Goal: Information Seeking & Learning: Learn about a topic

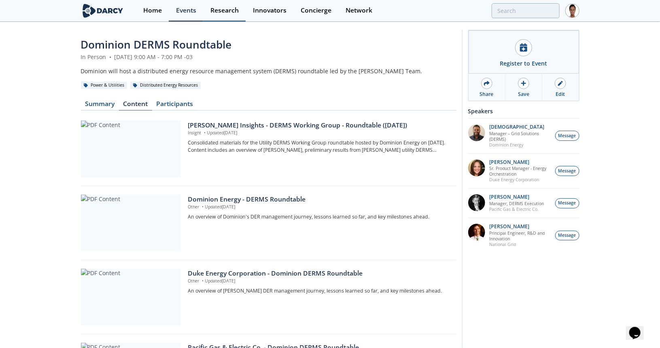
drag, startPoint x: 194, startPoint y: 8, endPoint x: 223, endPoint y: 15, distance: 29.9
click at [194, 8] on div "Events" at bounding box center [186, 10] width 20 height 6
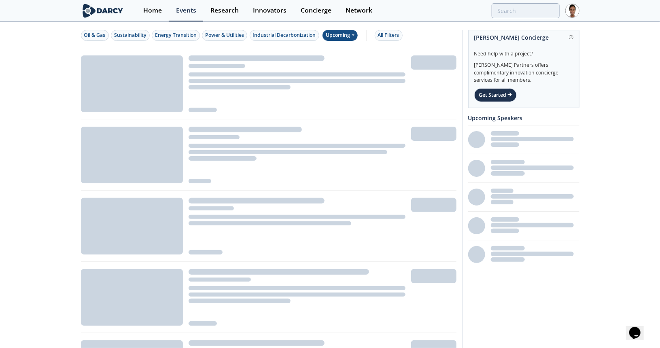
click at [333, 34] on div "Upcoming" at bounding box center [339, 35] width 35 height 11
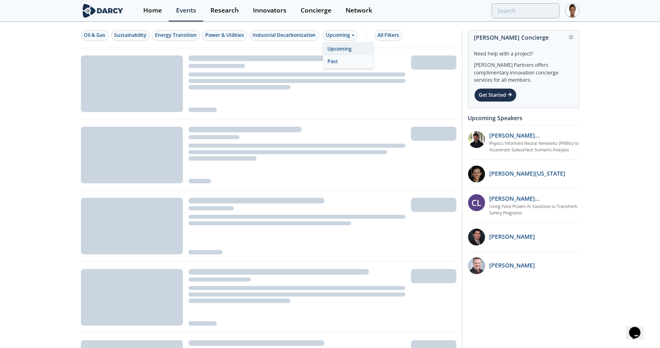
click at [341, 61] on div "Past" at bounding box center [348, 61] width 50 height 13
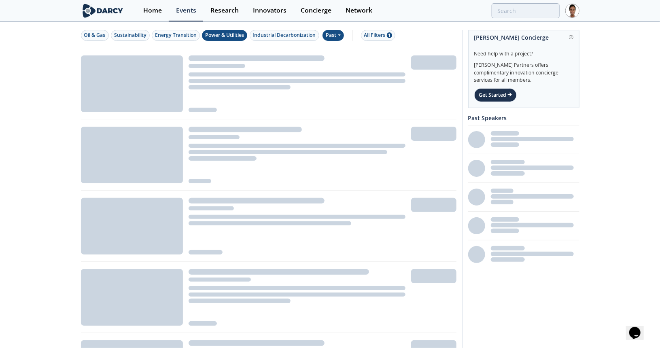
click at [214, 33] on div "Power & Utilities" at bounding box center [224, 35] width 39 height 7
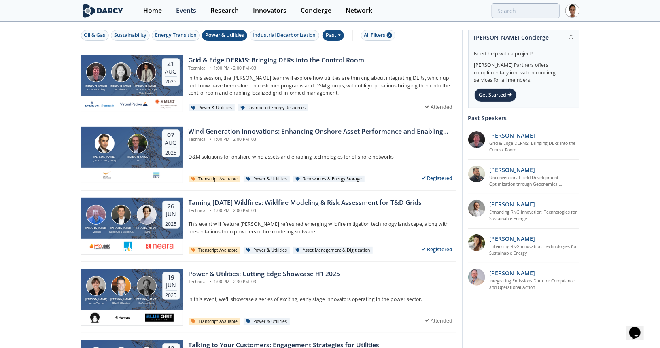
click at [211, 65] on span "•" at bounding box center [210, 68] width 4 height 6
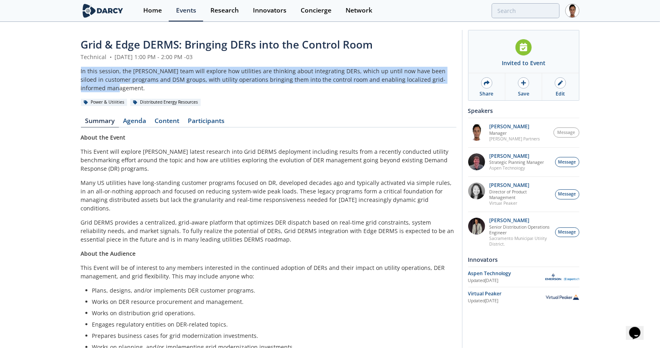
drag, startPoint x: 81, startPoint y: 70, endPoint x: 451, endPoint y: 81, distance: 370.4
click at [451, 81] on div "In this session, the Darcy team will explore how utilities are thinking about i…" at bounding box center [268, 79] width 375 height 25
copy div "In this session, the Darcy team will explore how utilities are thinking about i…"
